Goal: Find specific page/section: Find specific page/section

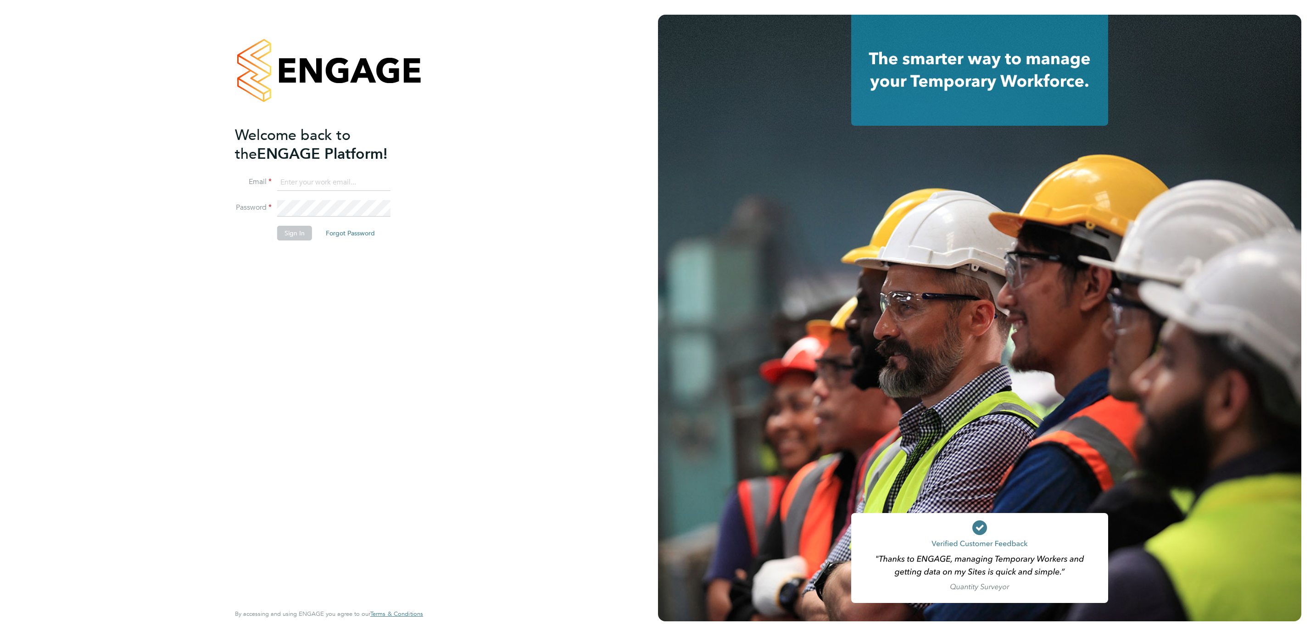
click at [336, 182] on input at bounding box center [333, 182] width 113 height 17
type input "lung.kwan@prsjobs.com"
click at [289, 232] on button "Sign In" at bounding box center [294, 233] width 35 height 15
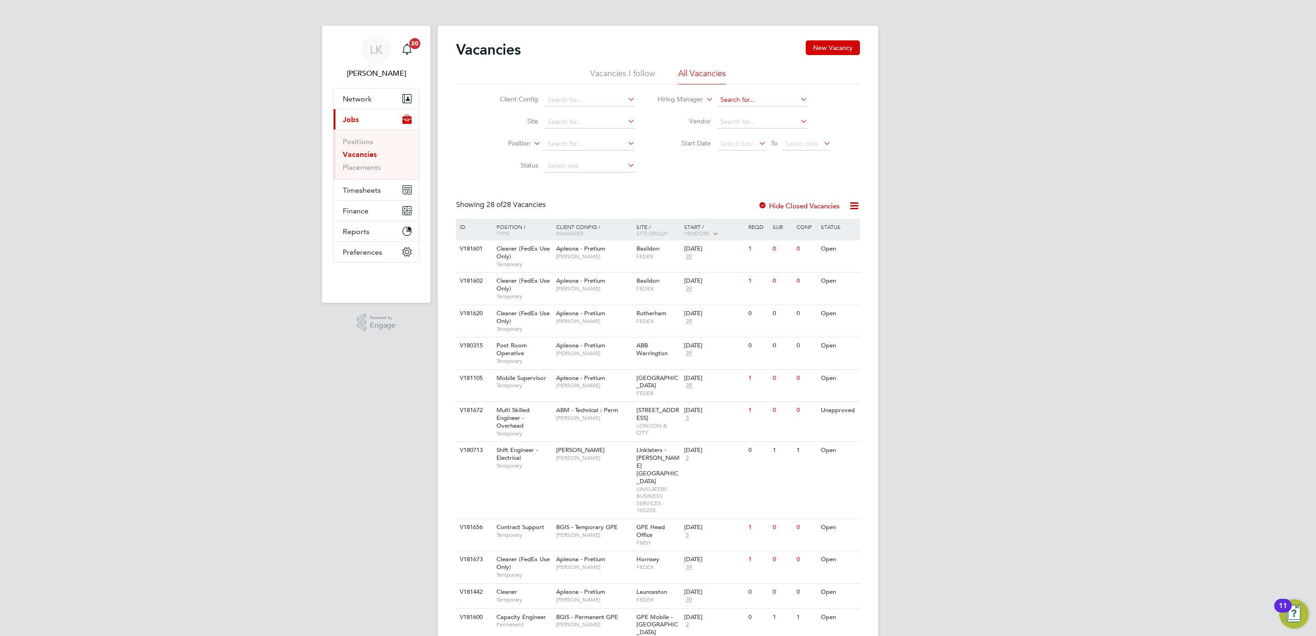
click at [749, 100] on input at bounding box center [762, 100] width 90 height 13
type input "tracy"
click at [782, 381] on div "0" at bounding box center [790, 378] width 24 height 17
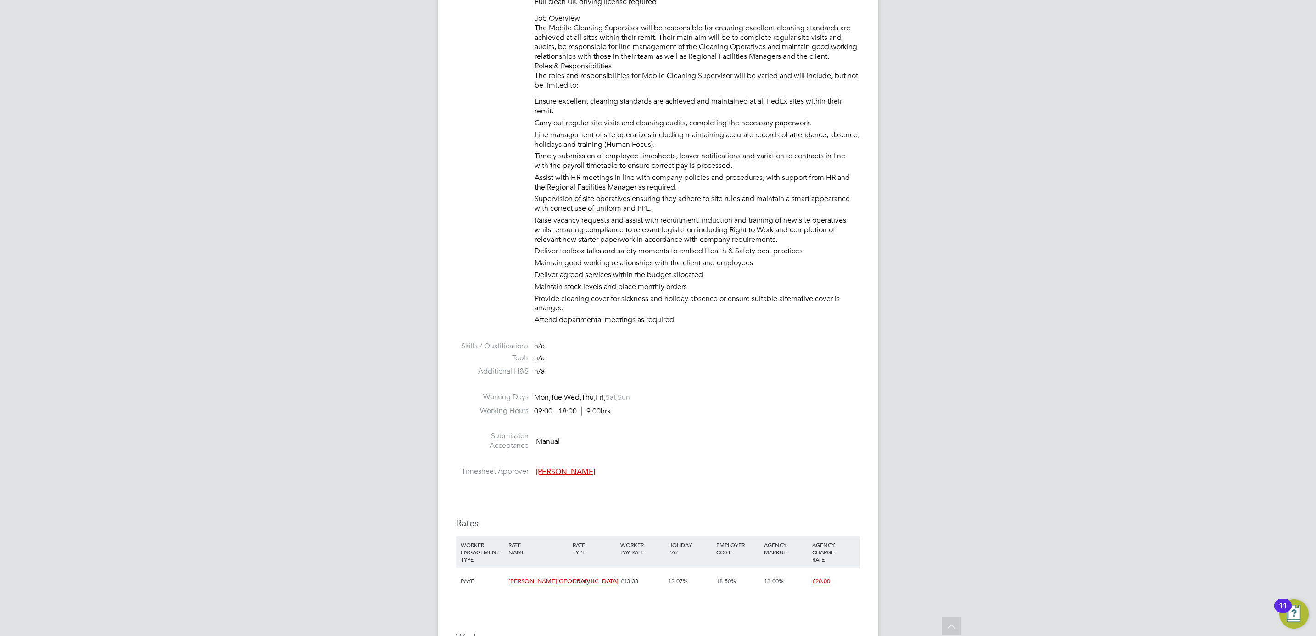
scroll to position [413, 0]
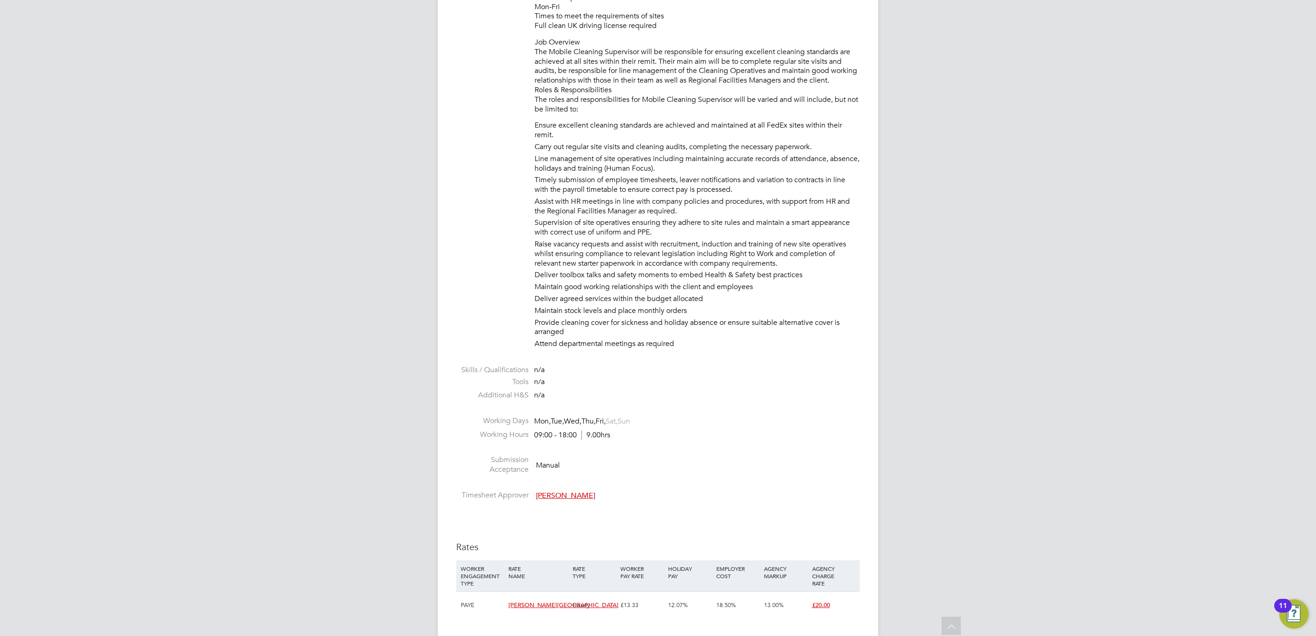
drag, startPoint x: 627, startPoint y: 161, endPoint x: 625, endPoint y: 153, distance: 8.4
